Goal: Transaction & Acquisition: Purchase product/service

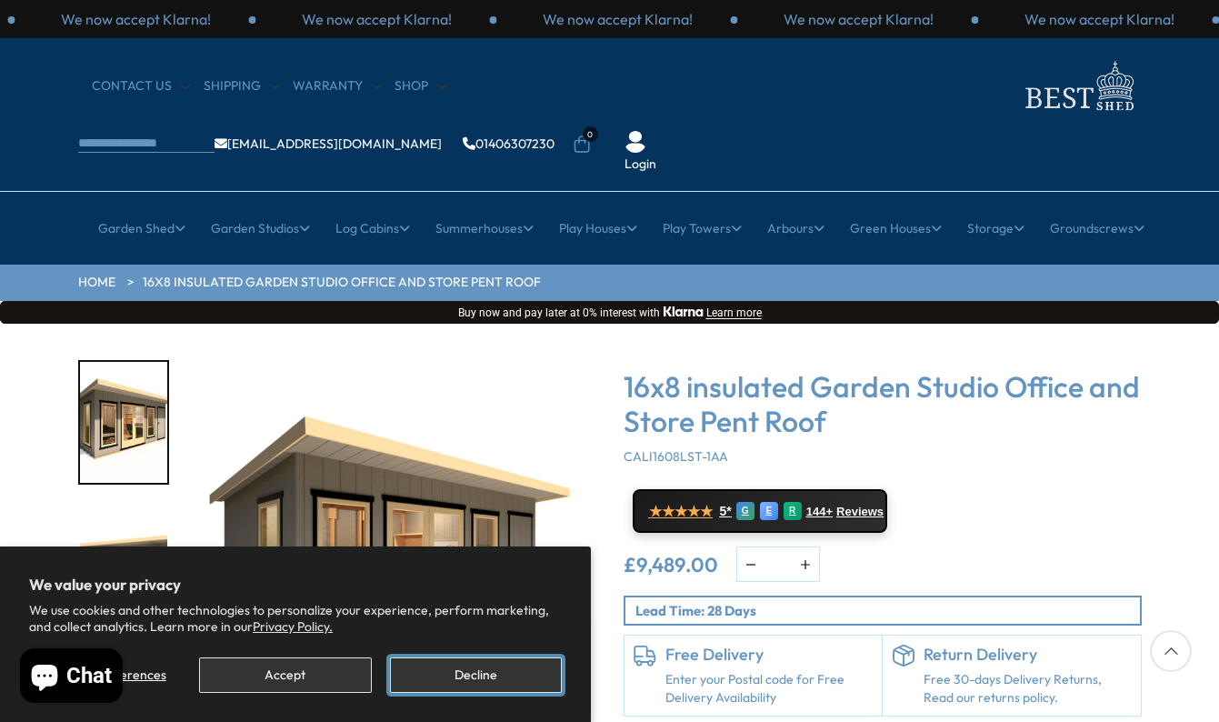
click at [458, 682] on button "Decline" at bounding box center [476, 674] width 172 height 35
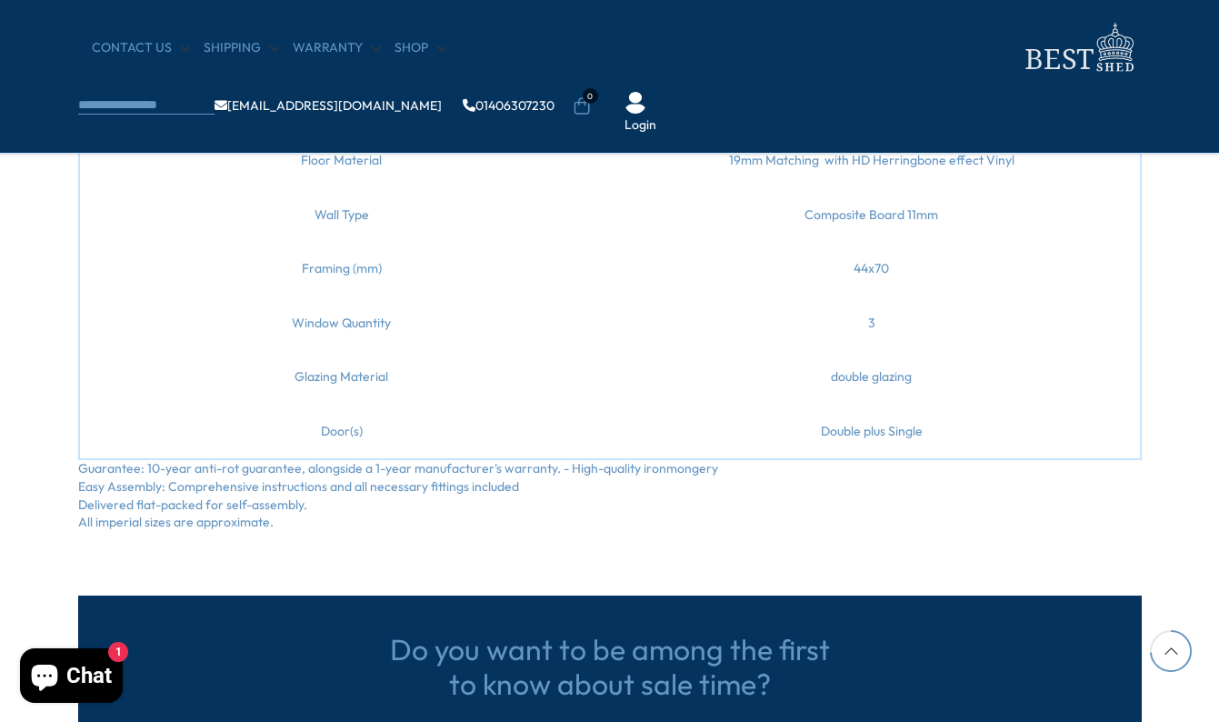
scroll to position [1636, 0]
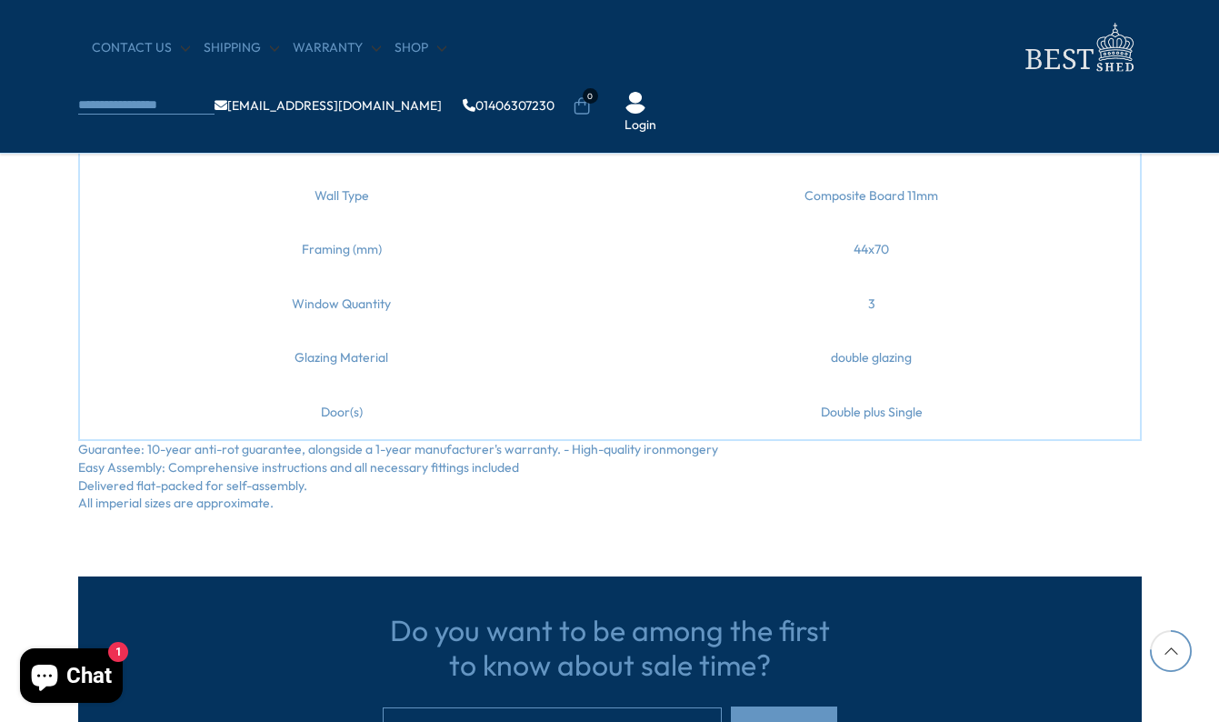
click at [1171, 654] on div at bounding box center [1171, 651] width 42 height 42
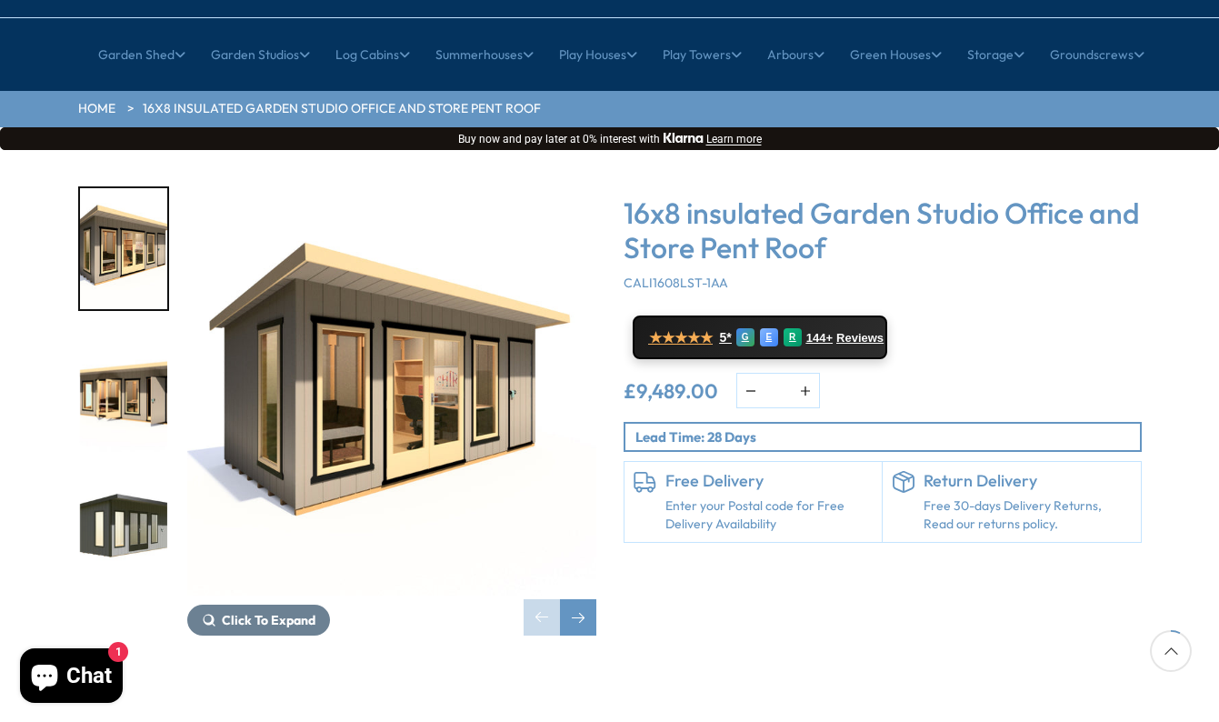
scroll to position [182, 0]
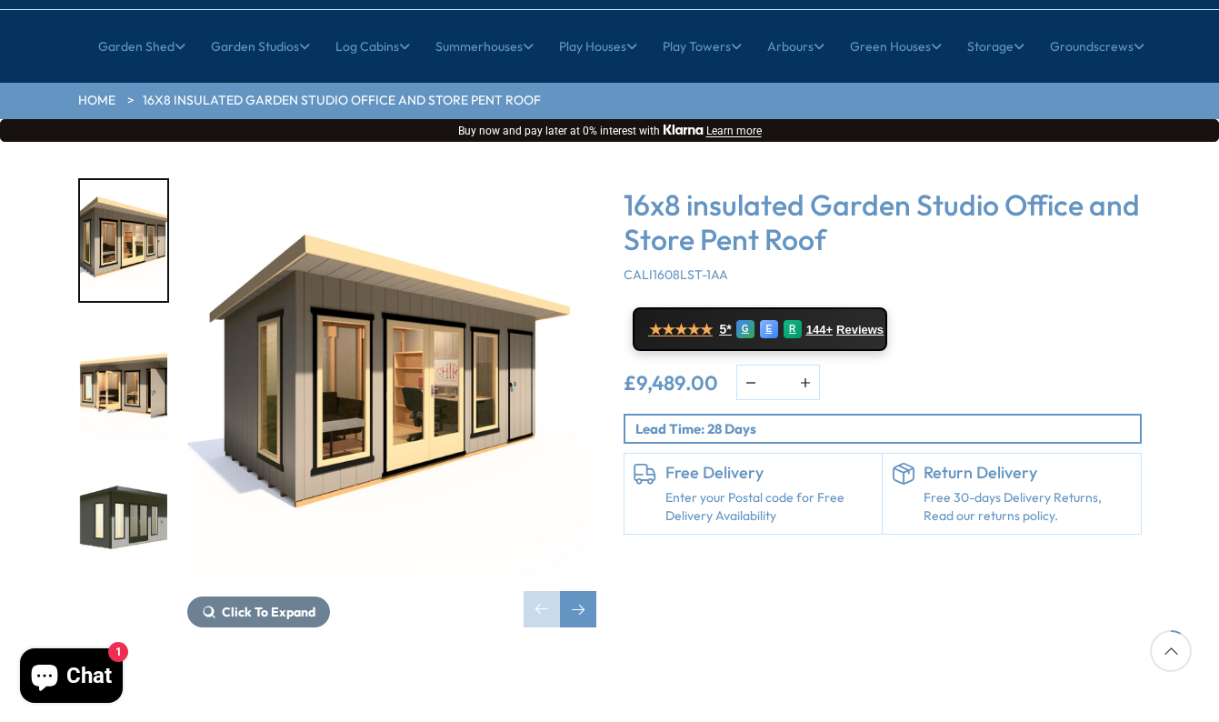
click at [136, 468] on img "3 / 8" at bounding box center [123, 524] width 87 height 121
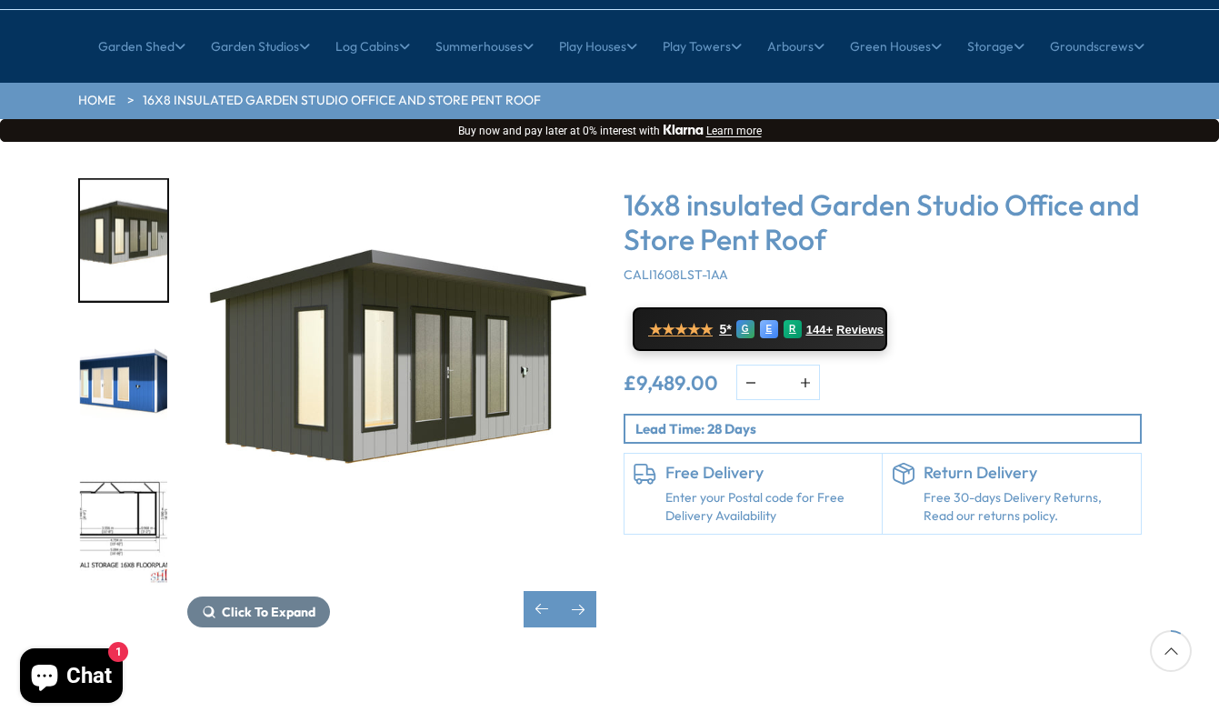
click at [136, 468] on img "5 / 8" at bounding box center [123, 524] width 87 height 121
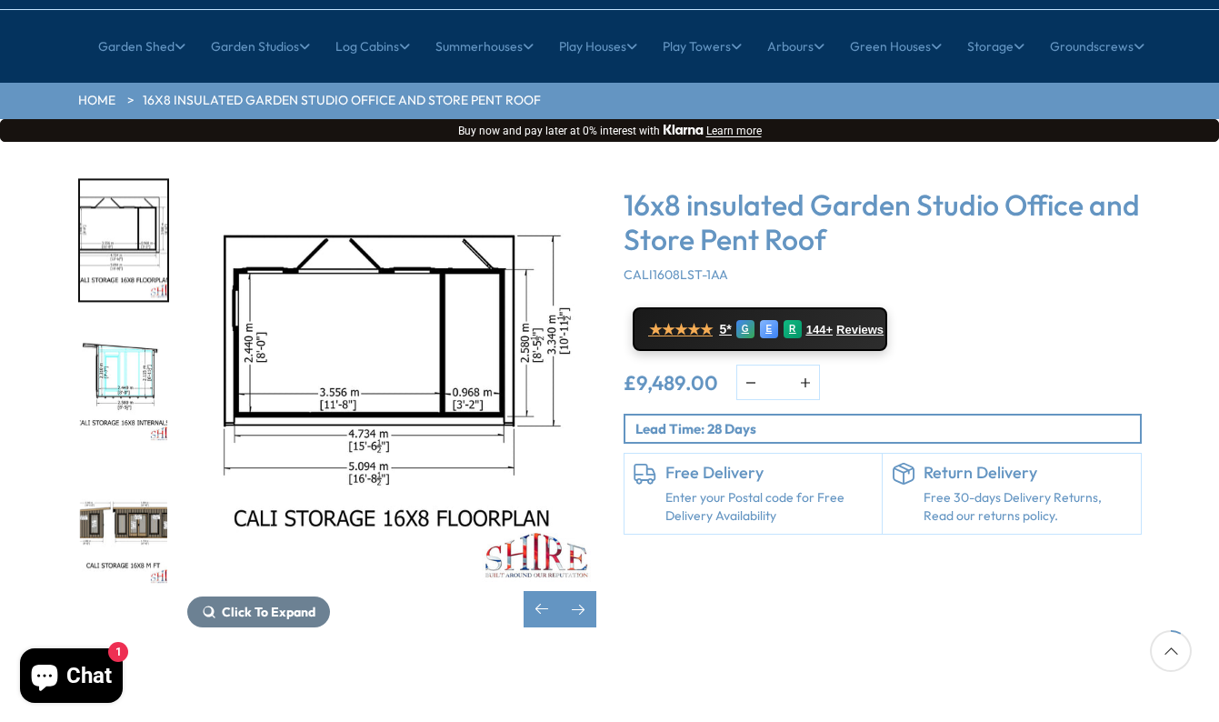
click at [142, 336] on img "6 / 8" at bounding box center [123, 383] width 87 height 121
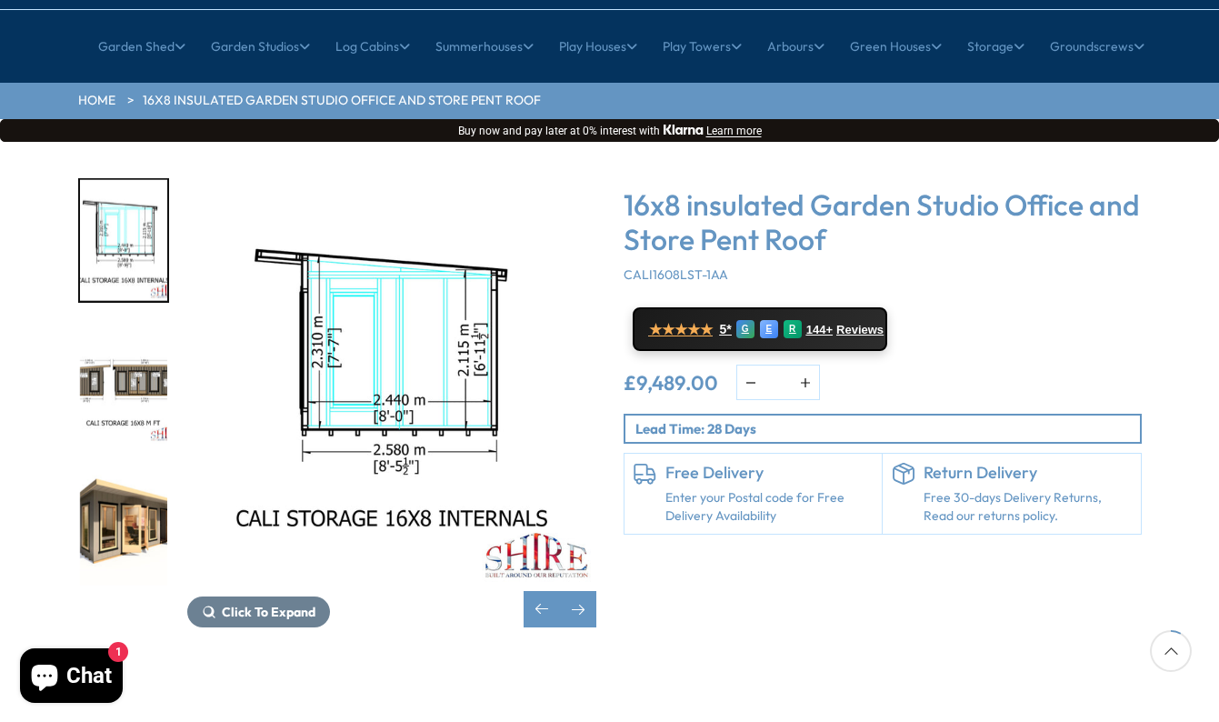
click at [142, 336] on img "7 / 8" at bounding box center [123, 383] width 87 height 121
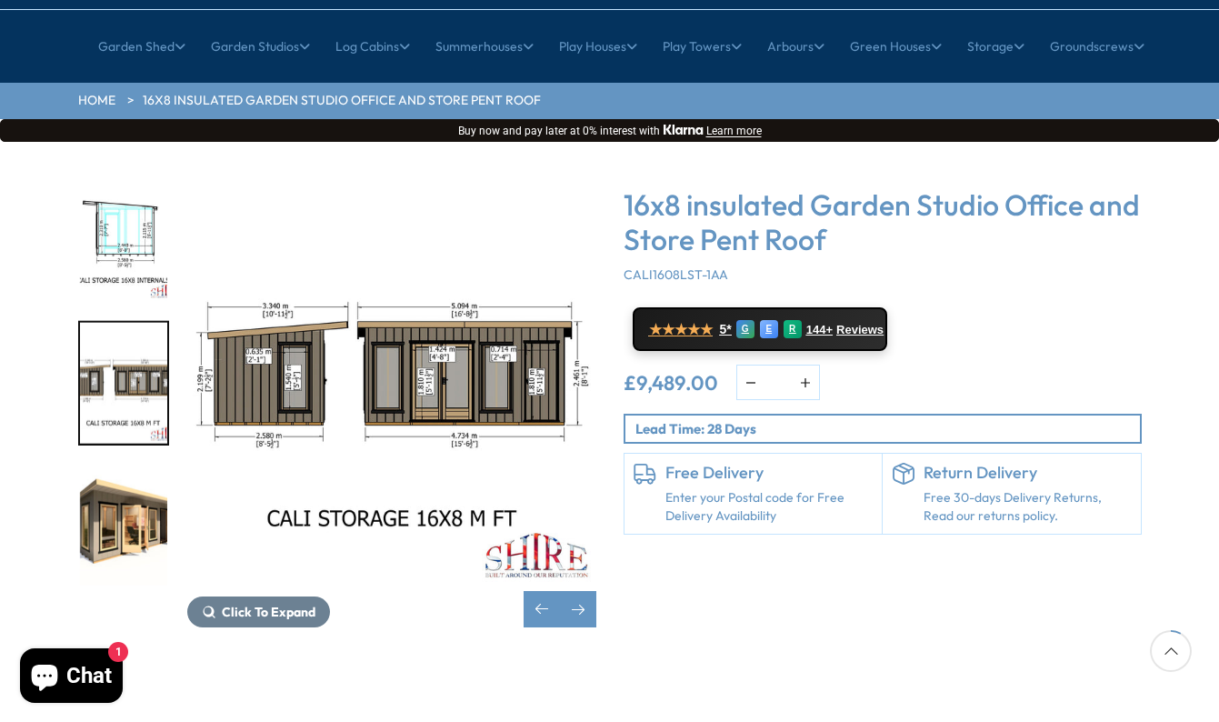
click at [113, 464] on img "8 / 8" at bounding box center [123, 524] width 87 height 121
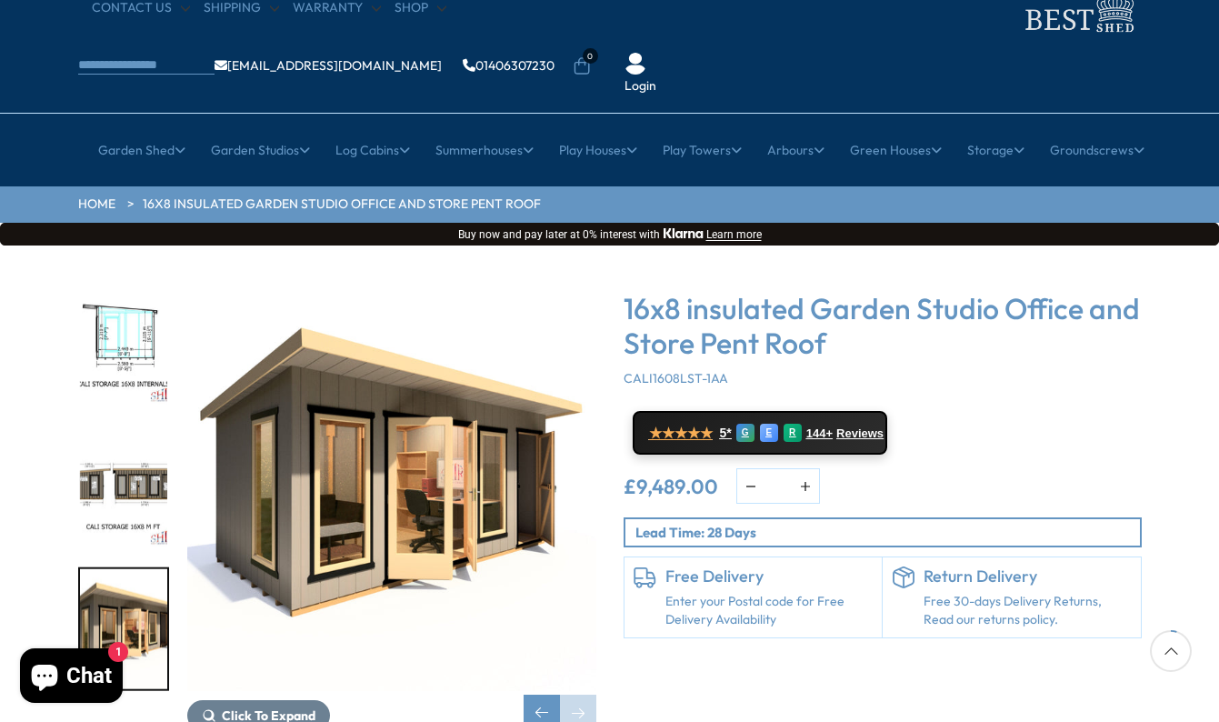
scroll to position [61, 0]
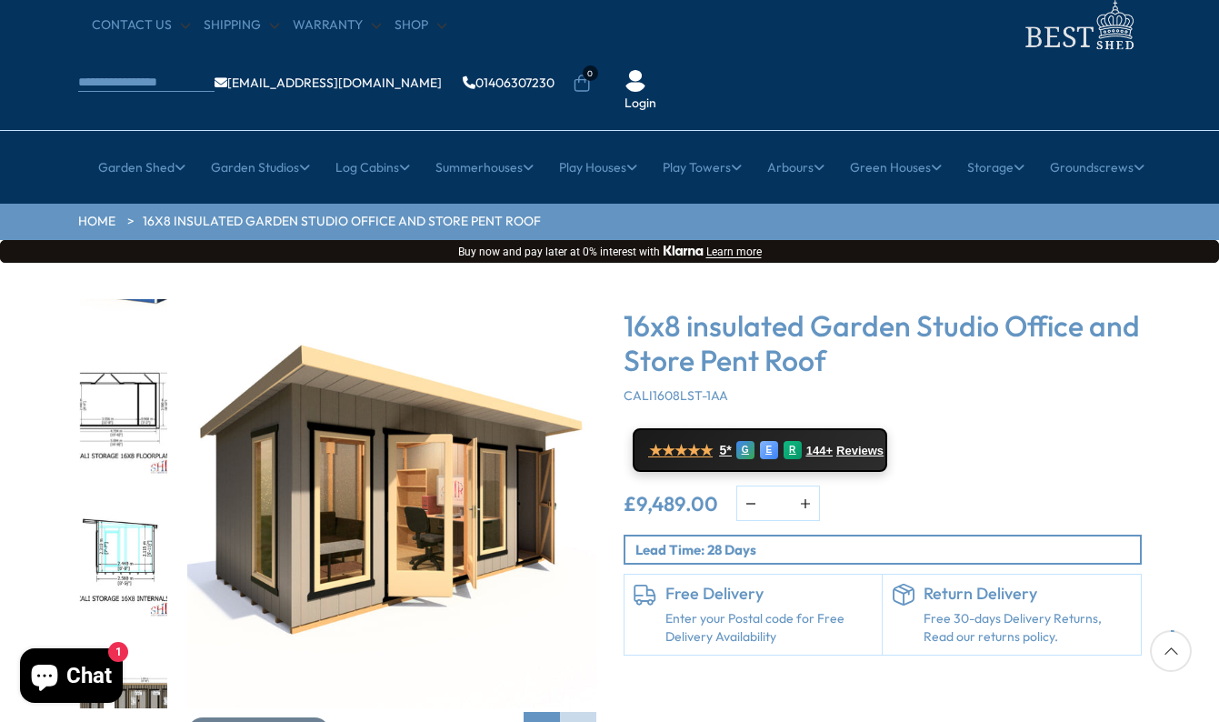
click at [108, 498] on img "6 / 8" at bounding box center [123, 558] width 87 height 121
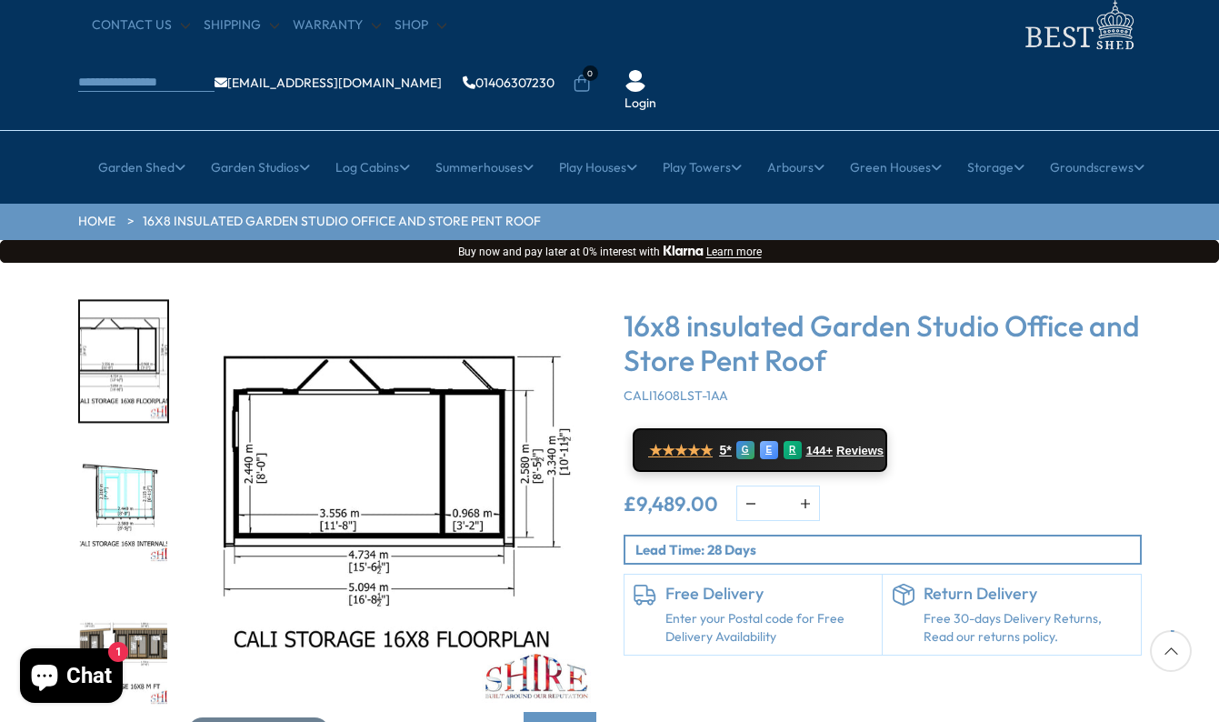
click at [119, 324] on img "5 / 8" at bounding box center [123, 361] width 87 height 121
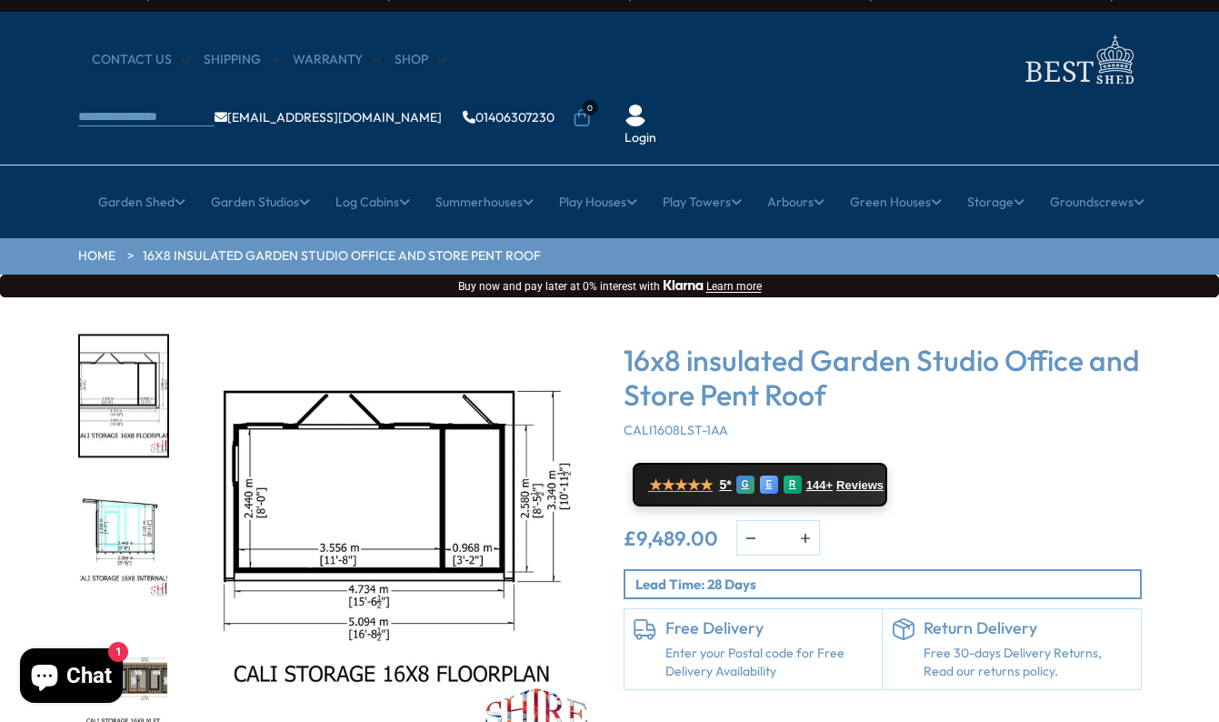
scroll to position [0, 0]
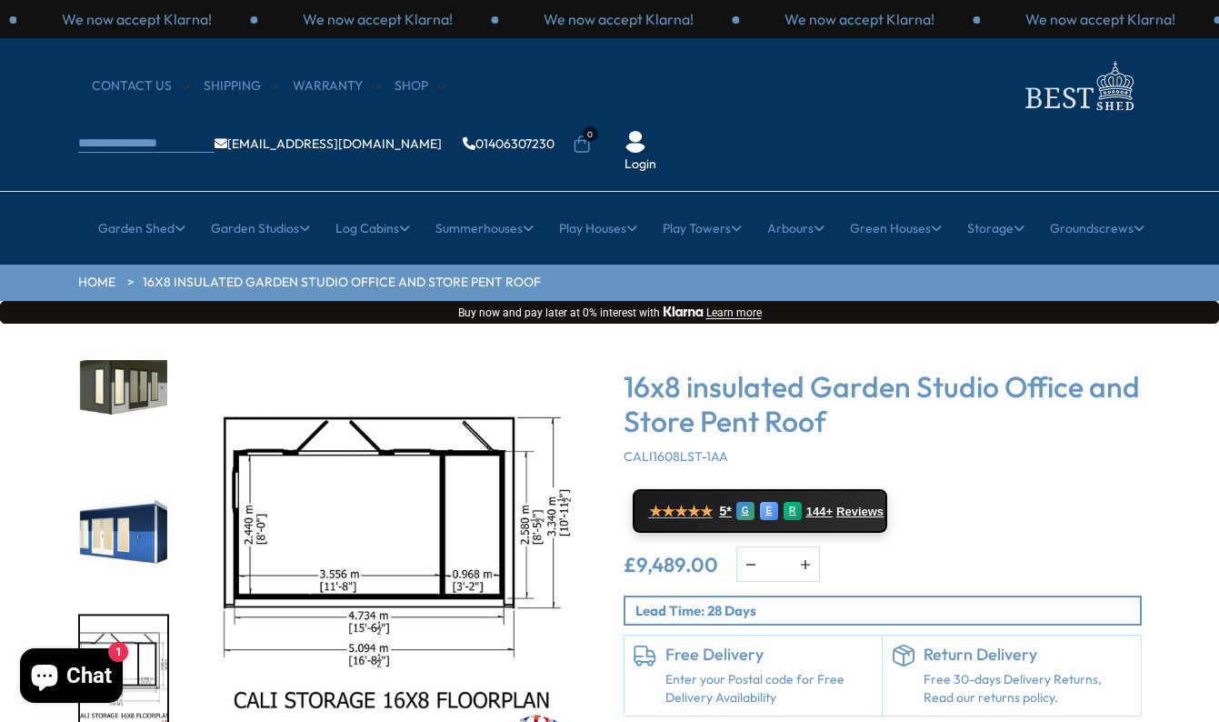
click at [84, 615] on img "5 / 8" at bounding box center [123, 675] width 87 height 121
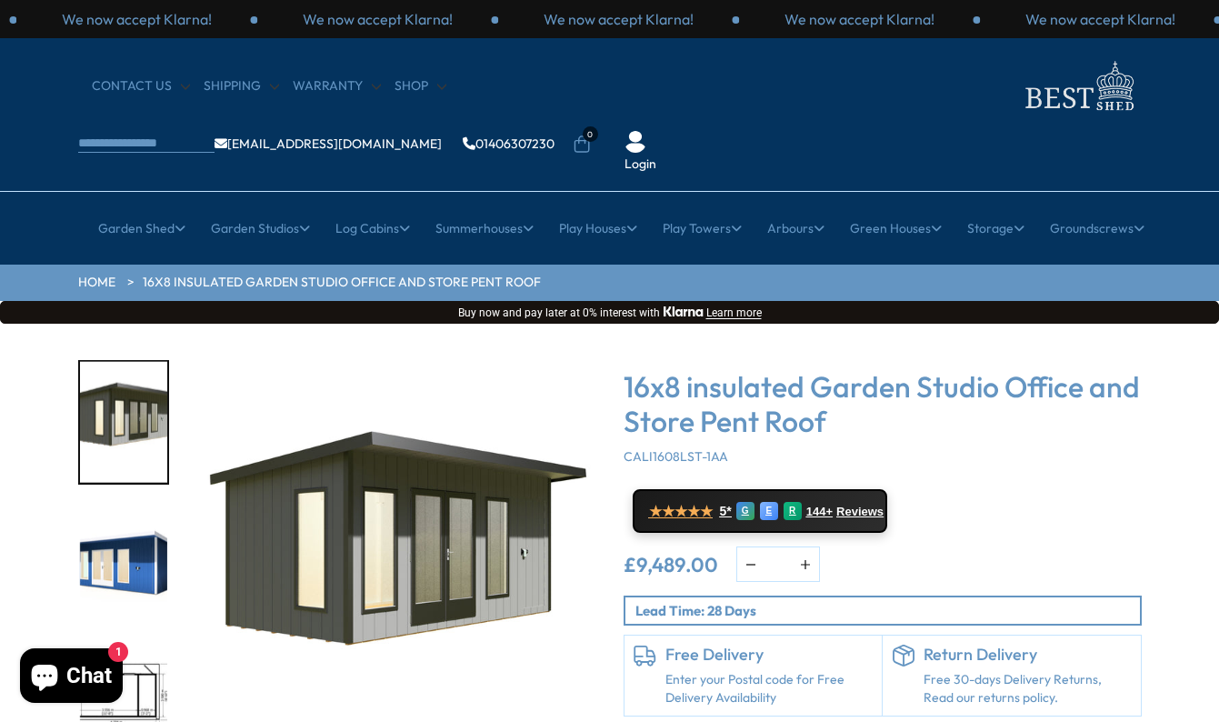
click at [95, 527] on img "4 / 8" at bounding box center [123, 564] width 87 height 121
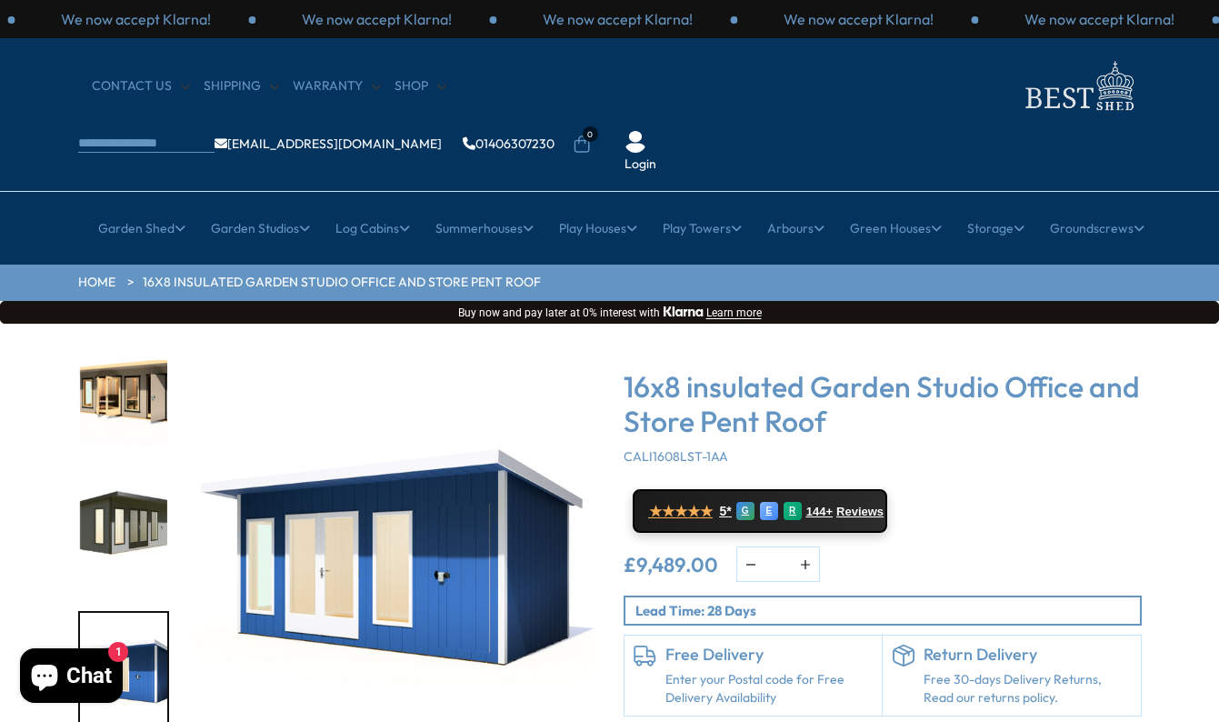
click at [157, 628] on img "4 / 8" at bounding box center [123, 673] width 87 height 121
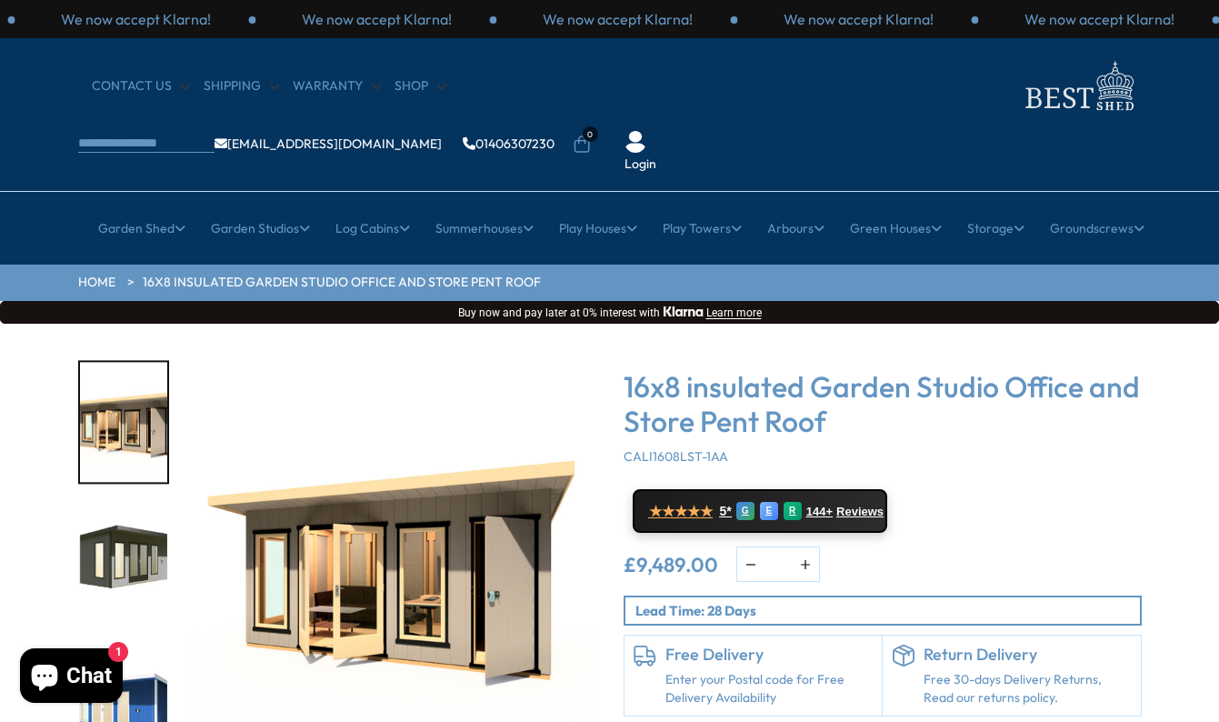
click at [138, 364] on img "2 / 8" at bounding box center [123, 422] width 87 height 121
